Goal: Answer question/provide support

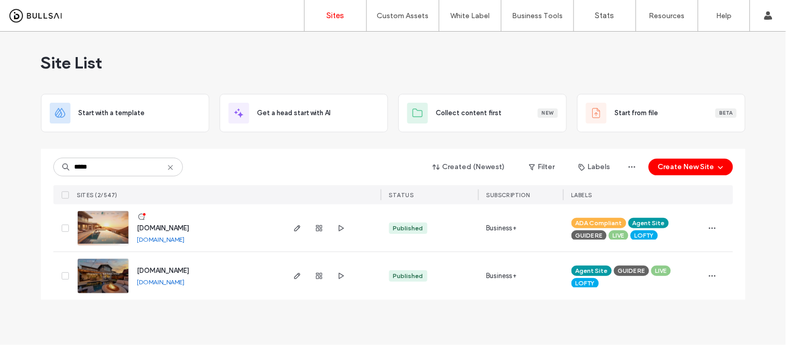
type input "*****"
click at [99, 222] on img at bounding box center [103, 246] width 51 height 70
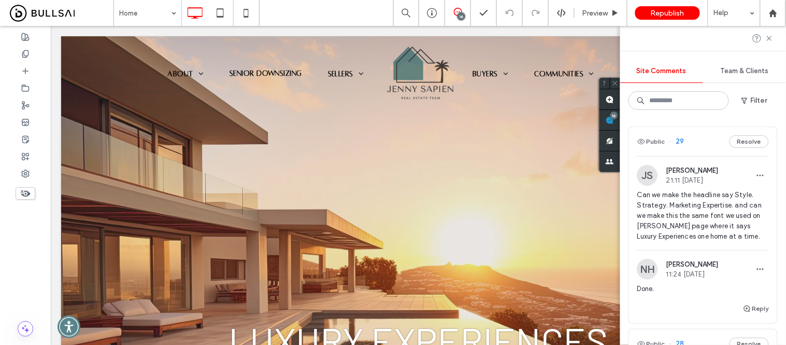
click at [732, 69] on span "Team & Clients" at bounding box center [745, 71] width 48 height 8
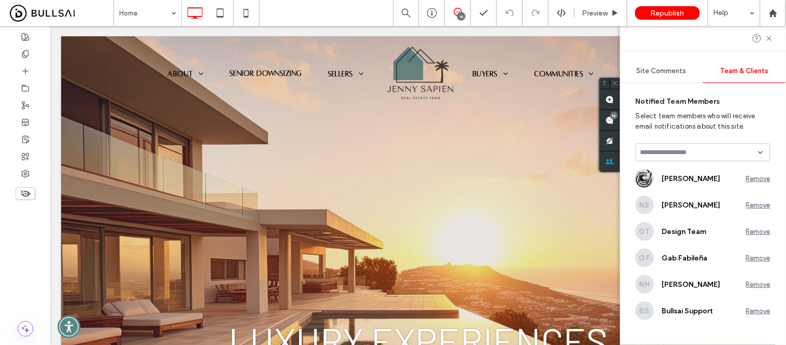
click at [643, 74] on span "Site Comments" at bounding box center [662, 71] width 50 height 8
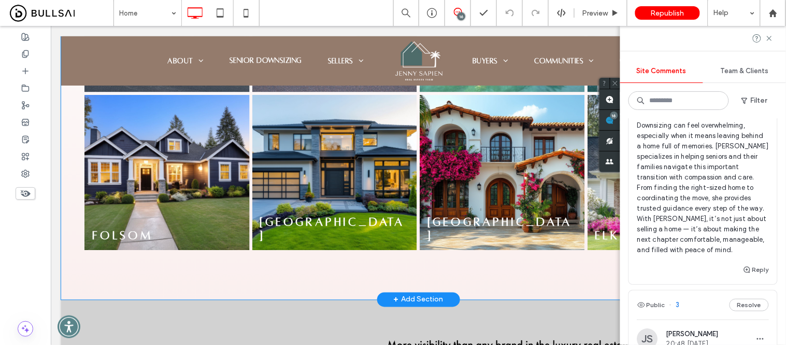
scroll to position [2235, 0]
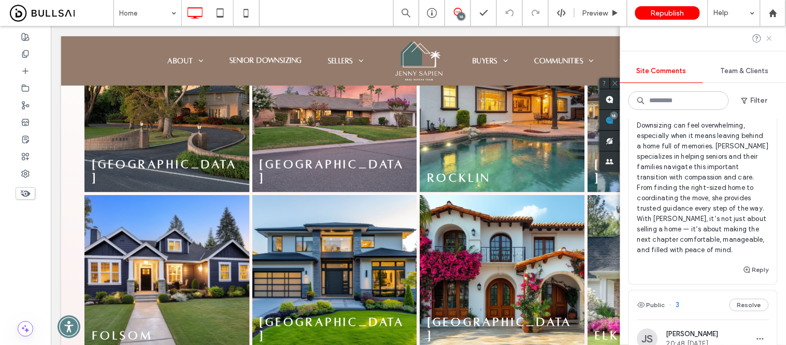
click at [770, 39] on use at bounding box center [769, 38] width 5 height 5
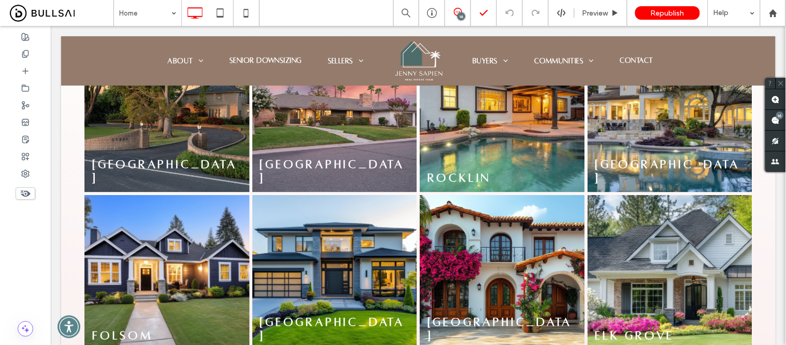
scroll to position [0, 0]
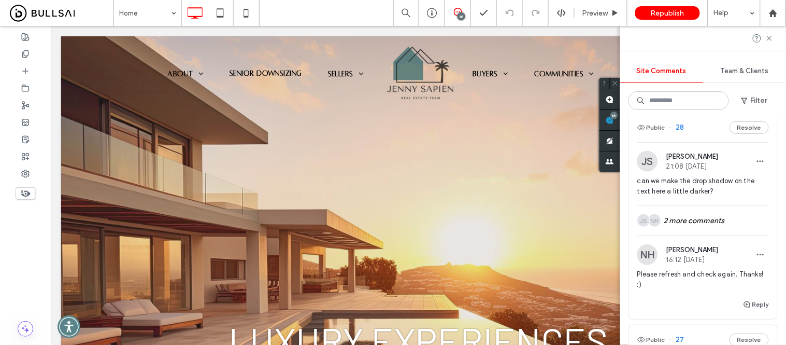
scroll to position [230, 0]
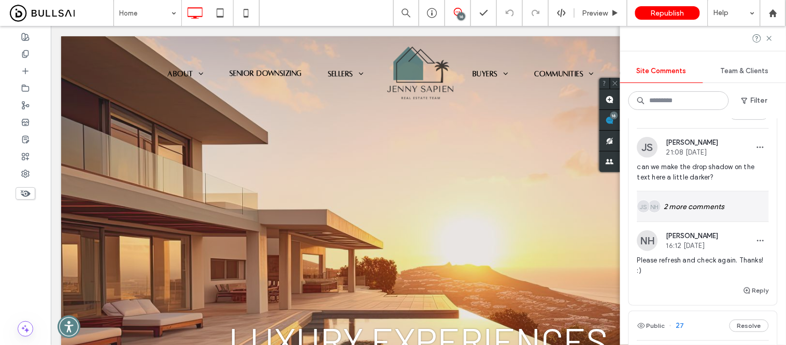
click at [679, 209] on div "NH JS 2 more comments" at bounding box center [703, 206] width 132 height 30
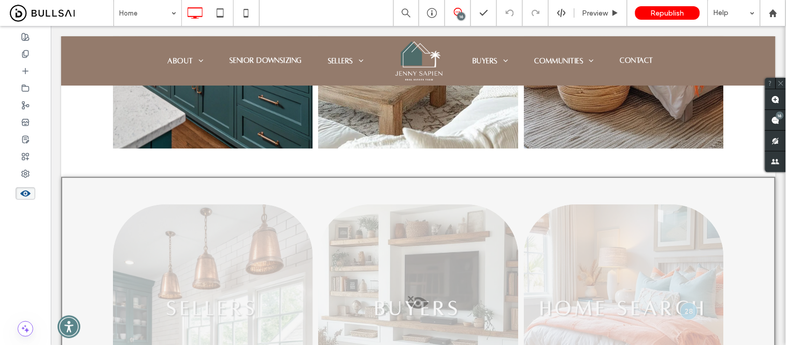
scroll to position [8161, 0]
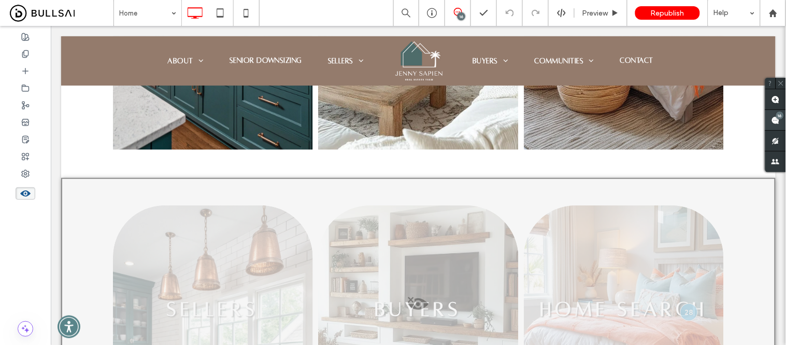
click at [772, 118] on icon at bounding box center [776, 120] width 8 height 8
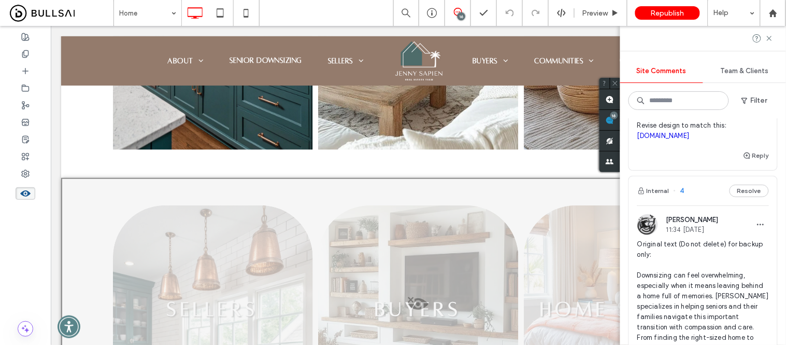
scroll to position [2499, 0]
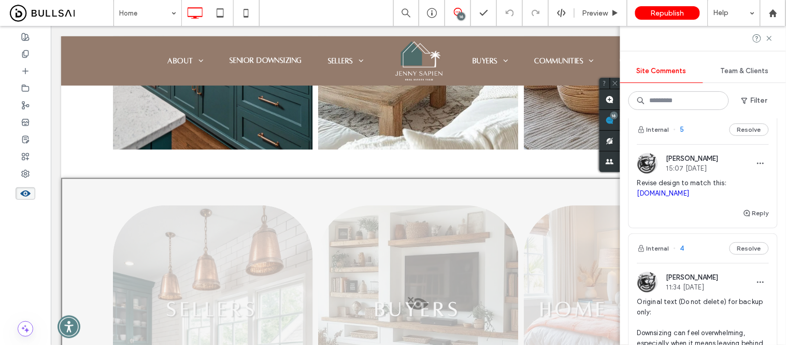
click at [742, 198] on span "Revise design to match this: 678diamondvalleyrd.com" at bounding box center [703, 188] width 132 height 21
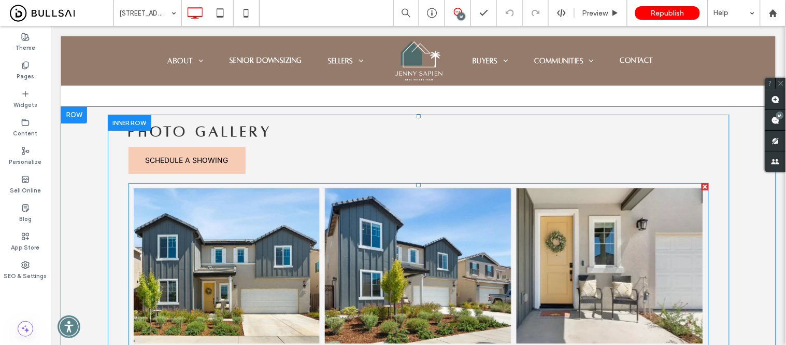
scroll to position [1038, 0]
